Goal: Information Seeking & Learning: Learn about a topic

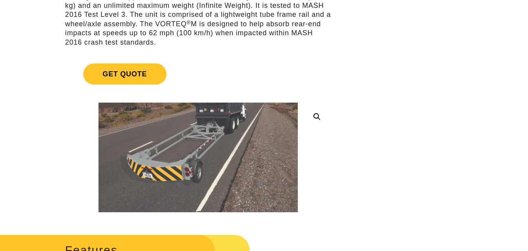
scroll to position [196, 0]
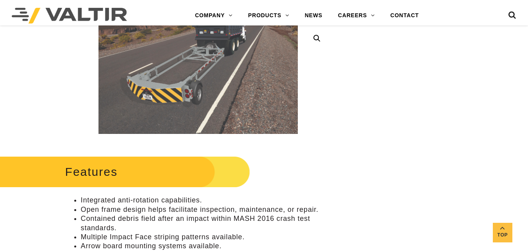
click at [219, 89] on img at bounding box center [198, 79] width 199 height 110
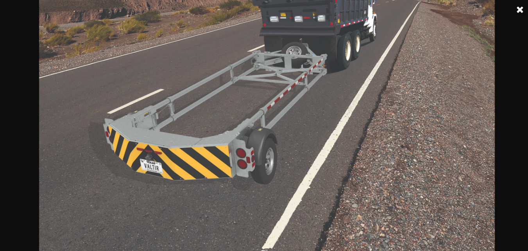
click at [522, 7] on link at bounding box center [521, 10] width 20 height 20
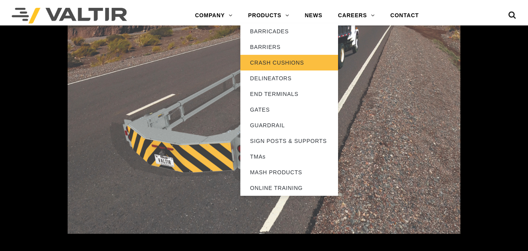
click at [284, 65] on link "CRASH CUSHIONS" at bounding box center [289, 63] width 98 height 16
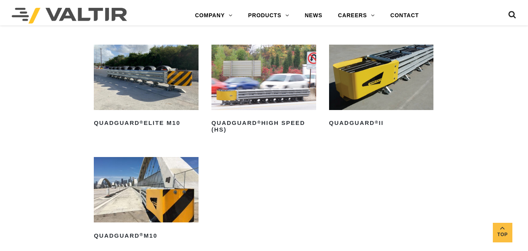
scroll to position [391, 0]
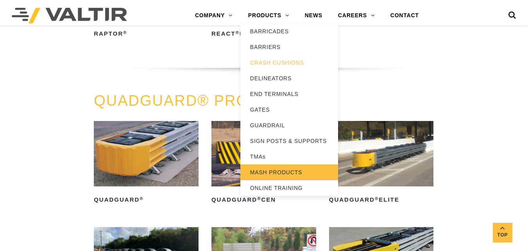
click at [289, 174] on link "MASH PRODUCTS" at bounding box center [289, 172] width 98 height 16
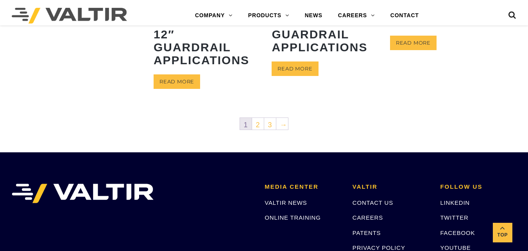
scroll to position [508, 0]
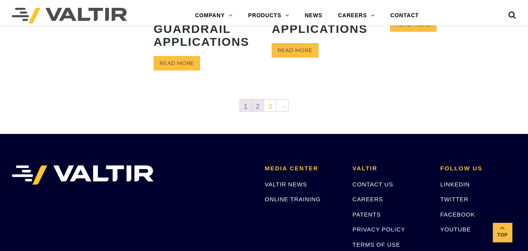
click at [255, 105] on link "2" at bounding box center [258, 105] width 12 height 12
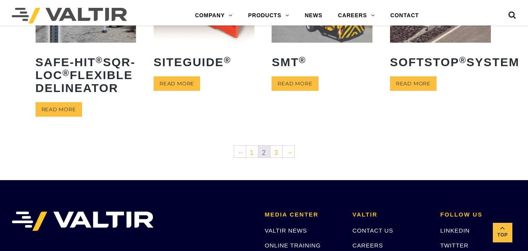
scroll to position [430, 0]
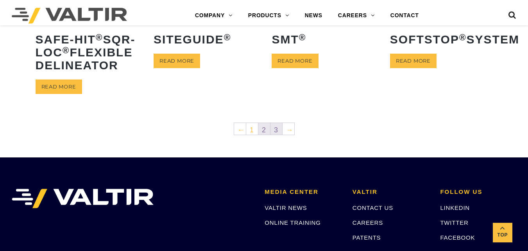
click at [276, 135] on link "3" at bounding box center [277, 129] width 12 height 12
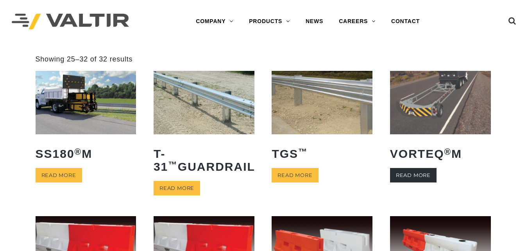
click at [421, 177] on link "Read more" at bounding box center [413, 175] width 47 height 14
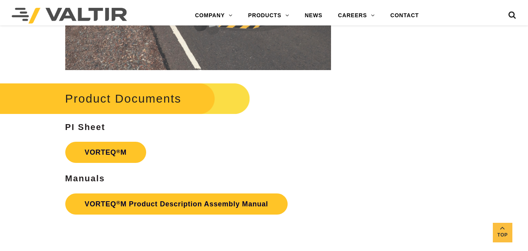
scroll to position [1369, 0]
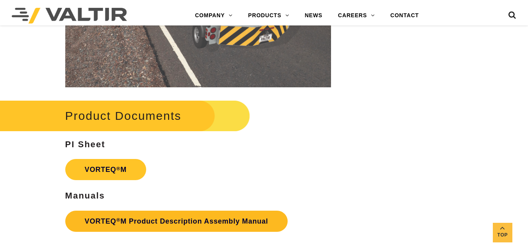
click at [198, 221] on link "VORTEQ ® M Product Description Assembly Manual" at bounding box center [176, 220] width 223 height 21
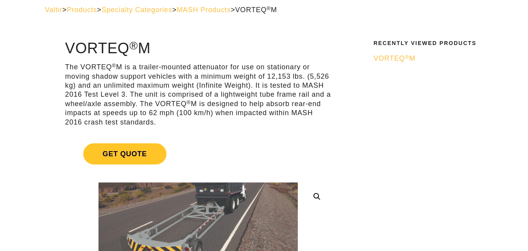
scroll to position [0, 0]
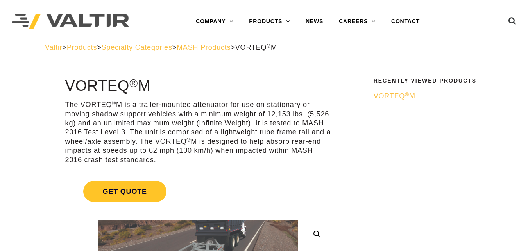
click at [231, 46] on span "MASH Products" at bounding box center [204, 47] width 54 height 8
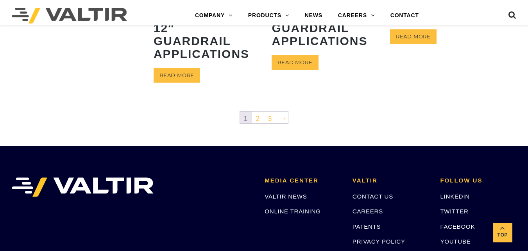
scroll to position [547, 0]
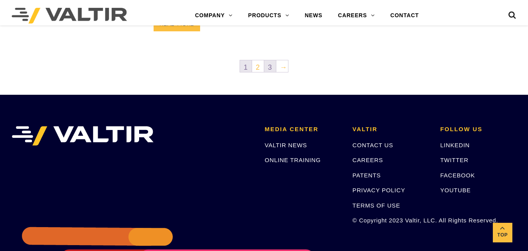
click at [271, 66] on link "3" at bounding box center [270, 66] width 12 height 12
